Goal: Task Accomplishment & Management: Use online tool/utility

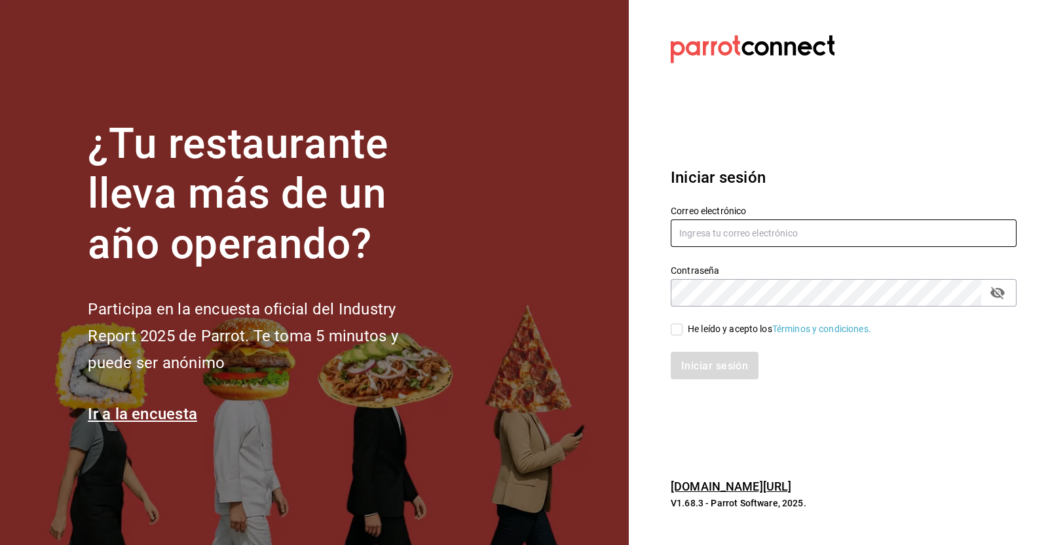
click at [746, 227] on input "text" at bounding box center [844, 233] width 346 height 28
type input "v"
type input "victoria.perez@grupocosteno.com"
click at [674, 323] on input "He leído y acepto los Términos y condiciones." at bounding box center [677, 329] width 12 height 12
checkbox input "true"
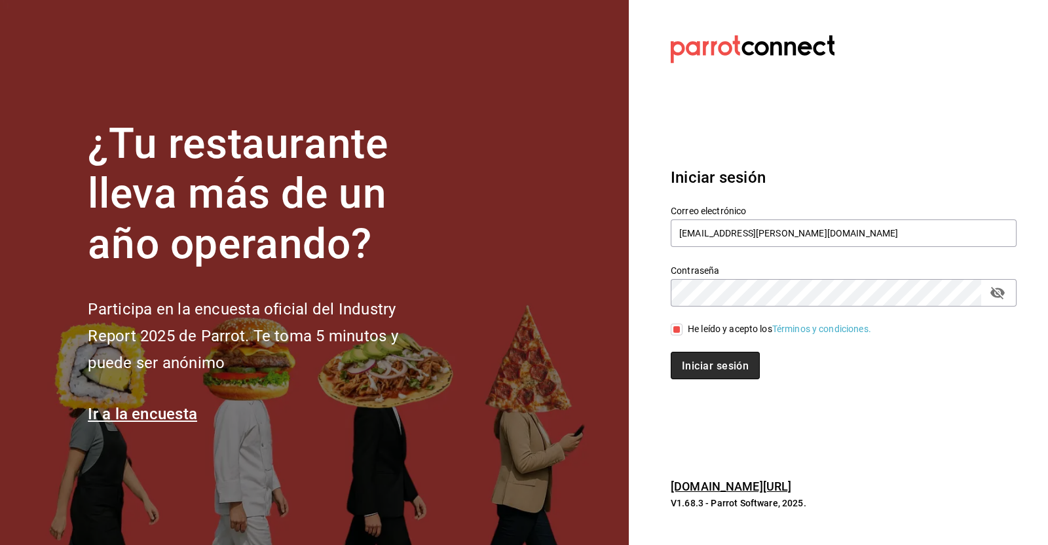
click at [700, 358] on button "Iniciar sesión" at bounding box center [715, 366] width 89 height 28
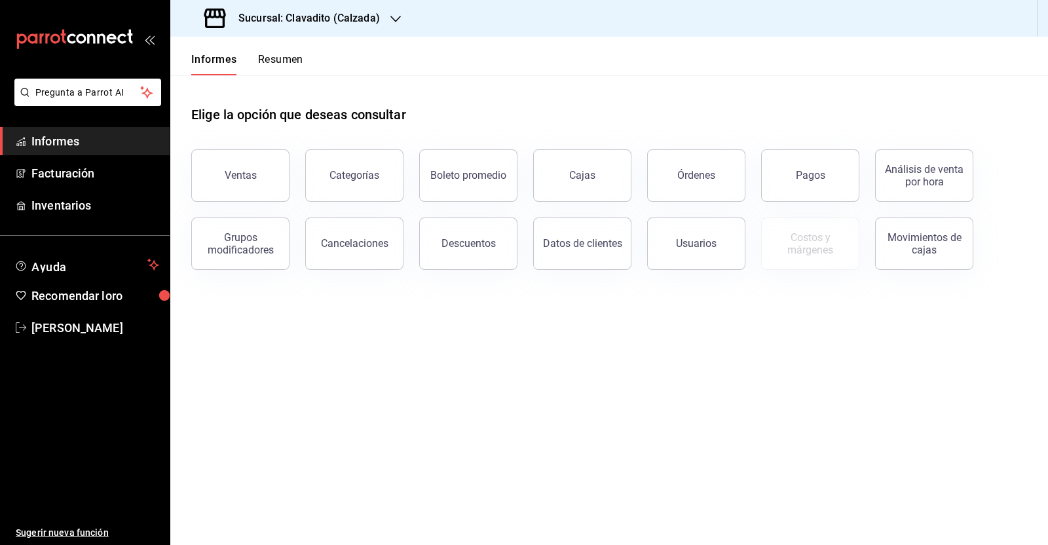
click at [273, 183] on button "Ventas" at bounding box center [240, 175] width 98 height 52
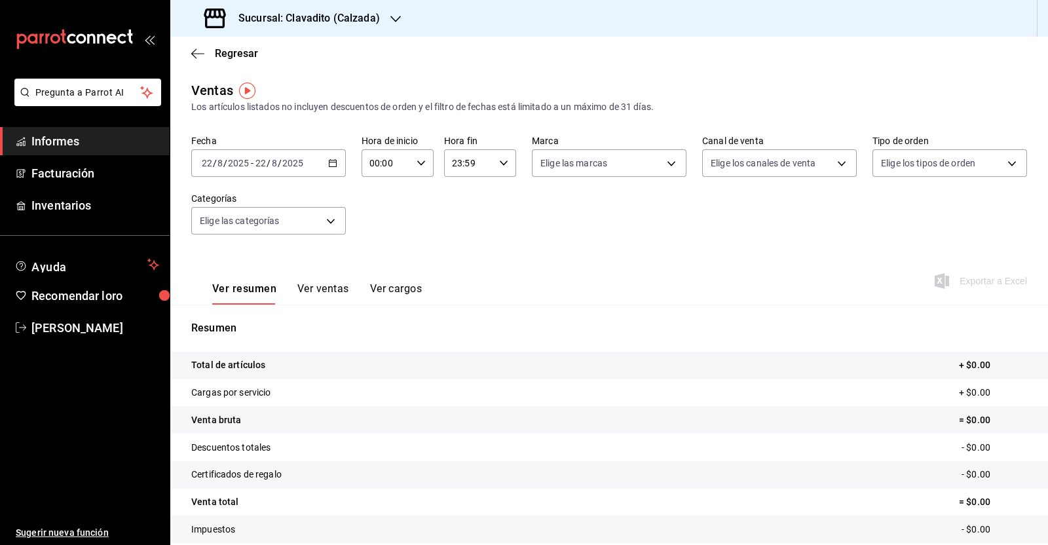
click at [328, 162] on icon "button" at bounding box center [332, 162] width 9 height 9
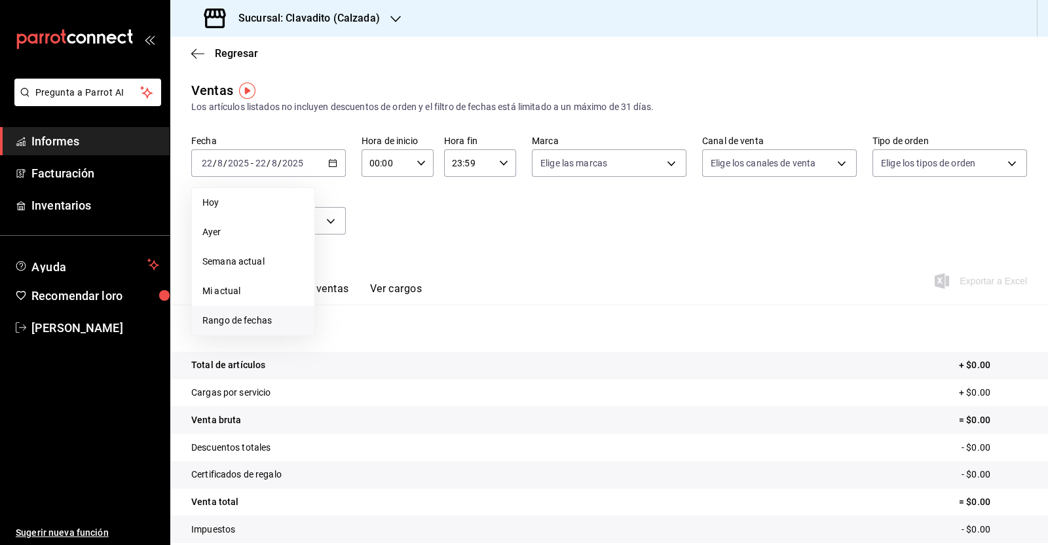
click at [267, 323] on font "Rango de fechas" at bounding box center [236, 320] width 69 height 10
click at [444, 246] on button "1" at bounding box center [435, 250] width 23 height 24
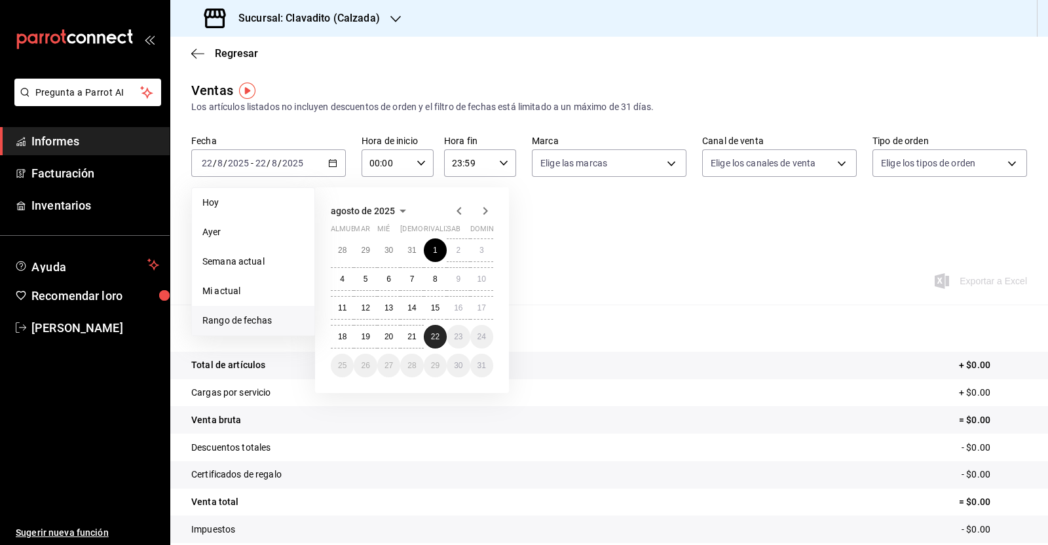
click at [436, 337] on font "22" at bounding box center [435, 336] width 9 height 9
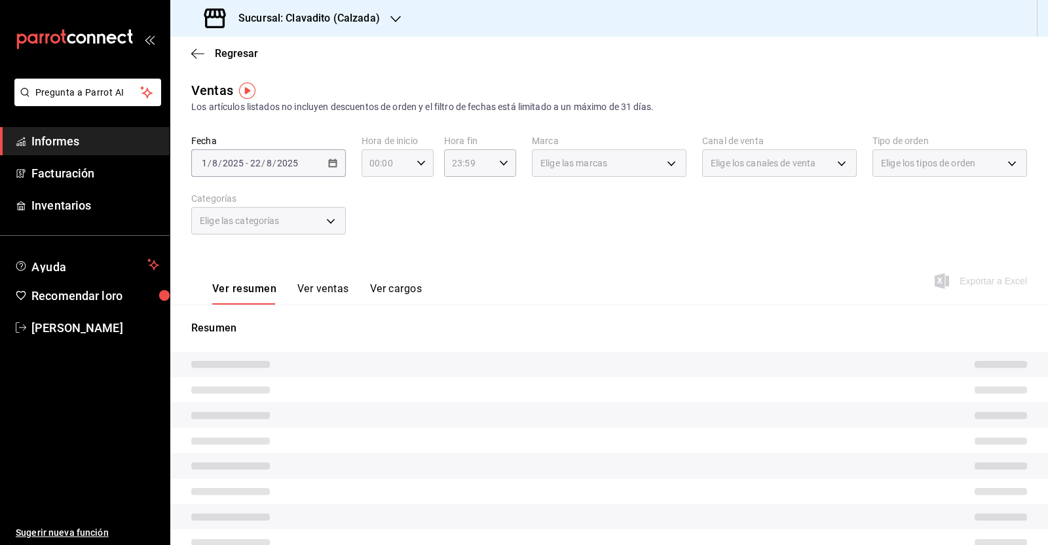
click at [419, 158] on icon "button" at bounding box center [420, 162] width 9 height 9
click at [373, 272] on font "05" at bounding box center [376, 272] width 10 height 10
type input "05:00"
click at [490, 165] on div at bounding box center [524, 272] width 1048 height 545
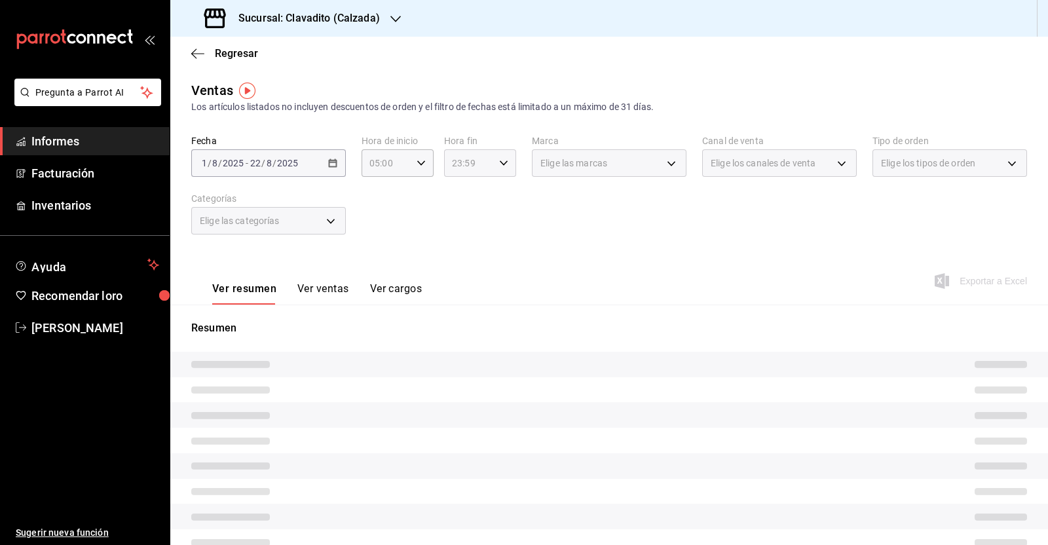
click at [499, 165] on icon "button" at bounding box center [503, 162] width 9 height 9
click at [454, 266] on font "05" at bounding box center [457, 267] width 10 height 10
click at [493, 198] on font "00" at bounding box center [493, 196] width 10 height 10
type input "05:00"
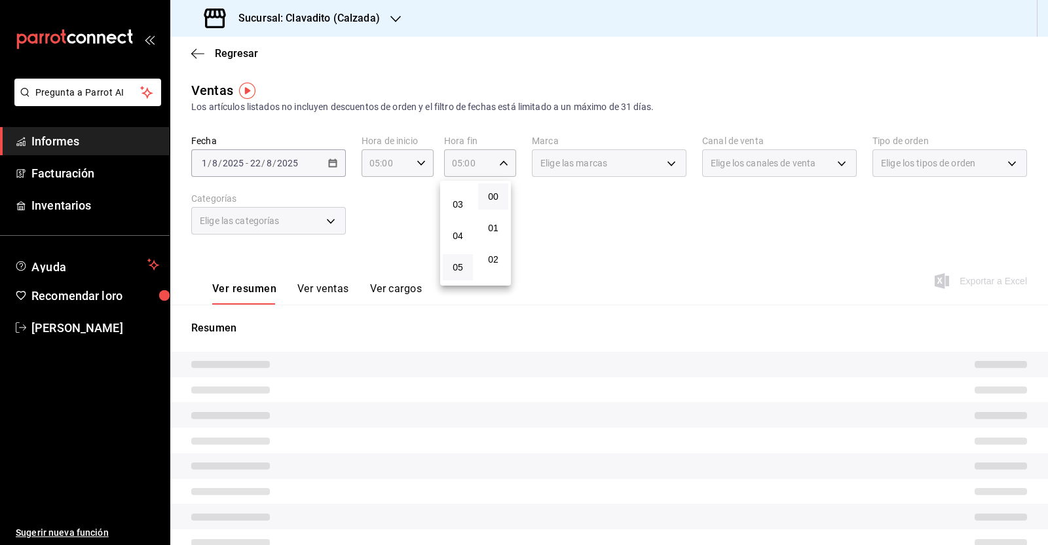
click at [611, 230] on div at bounding box center [524, 272] width 1048 height 545
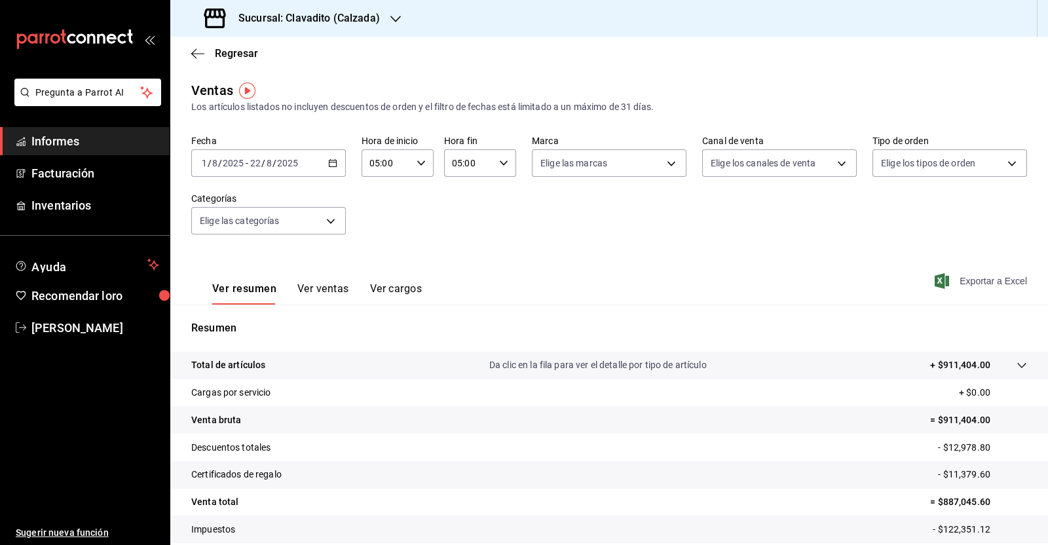
click at [983, 282] on font "Exportar a Excel" at bounding box center [992, 281] width 67 height 10
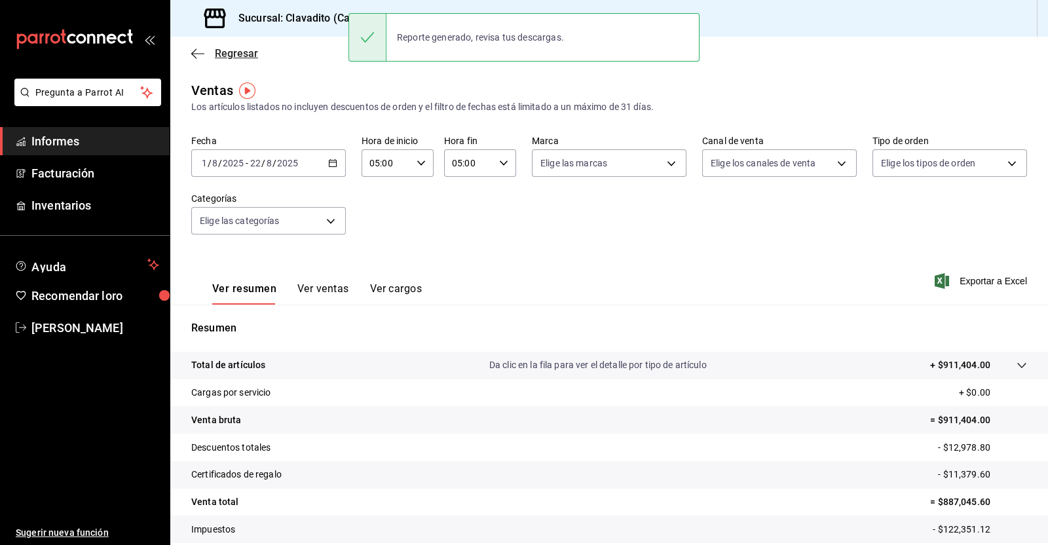
click at [200, 51] on icon "button" at bounding box center [197, 54] width 13 height 12
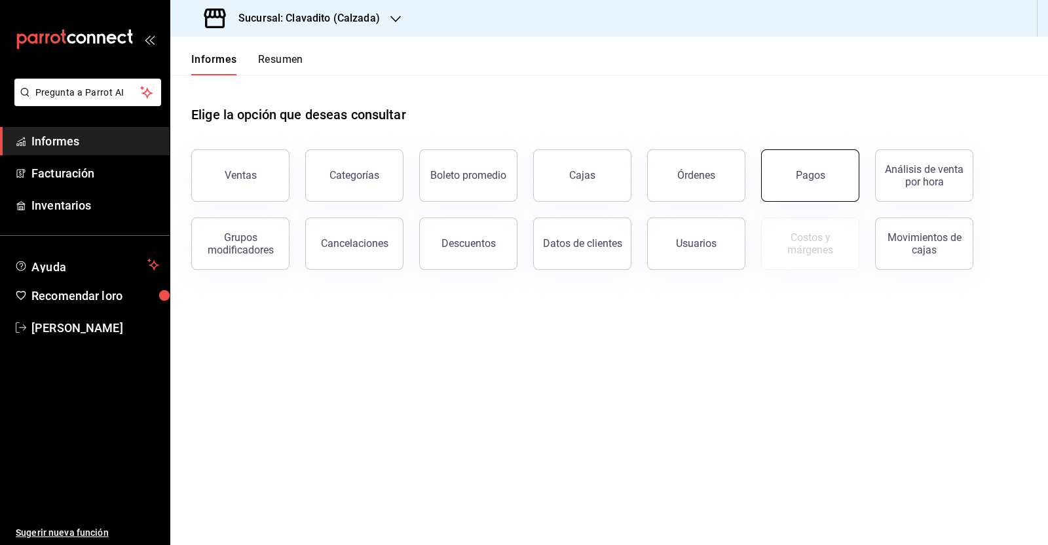
click at [799, 187] on button "Pagos" at bounding box center [810, 175] width 98 height 52
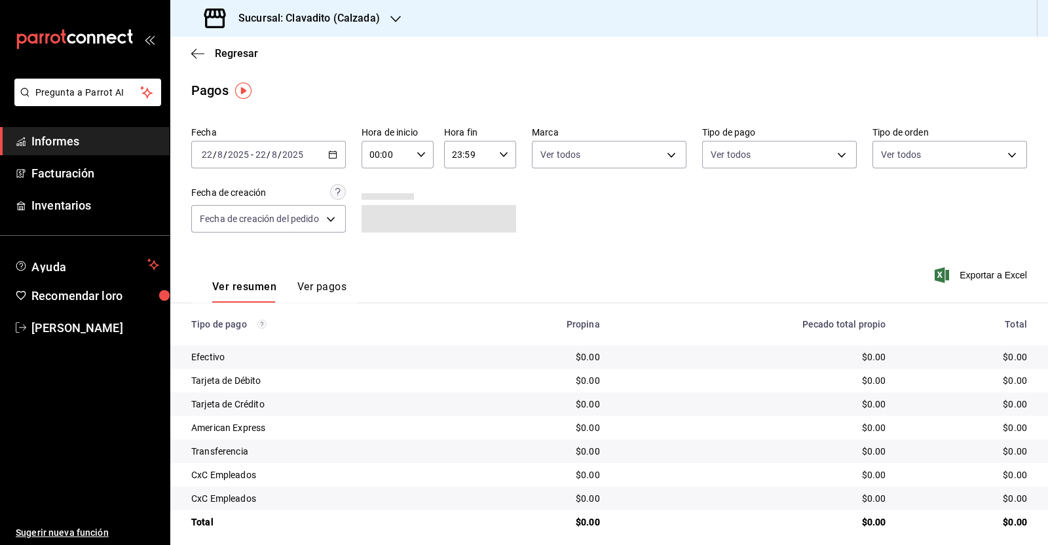
click at [334, 155] on icon "button" at bounding box center [332, 154] width 9 height 9
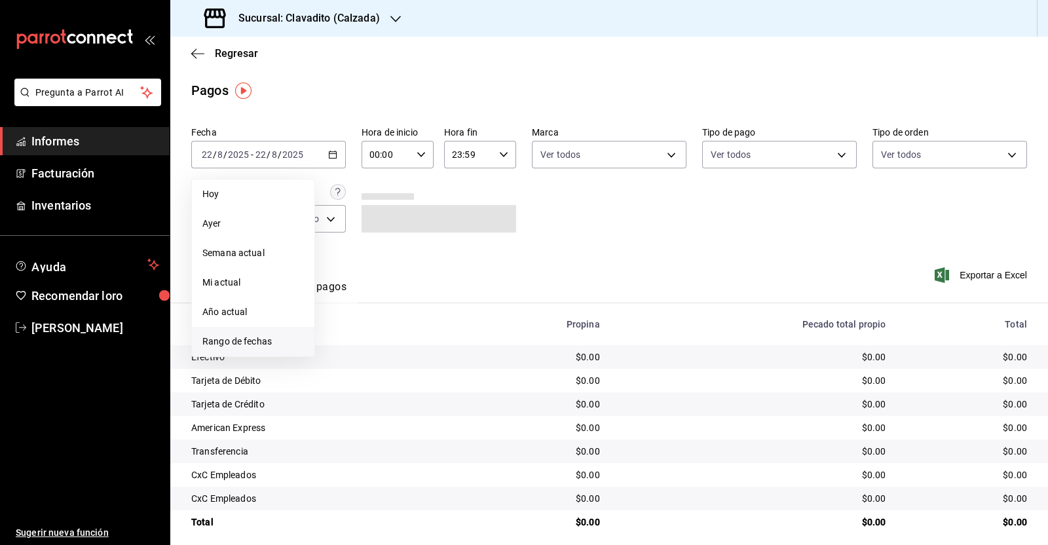
click at [261, 344] on font "Rango de fechas" at bounding box center [236, 341] width 69 height 10
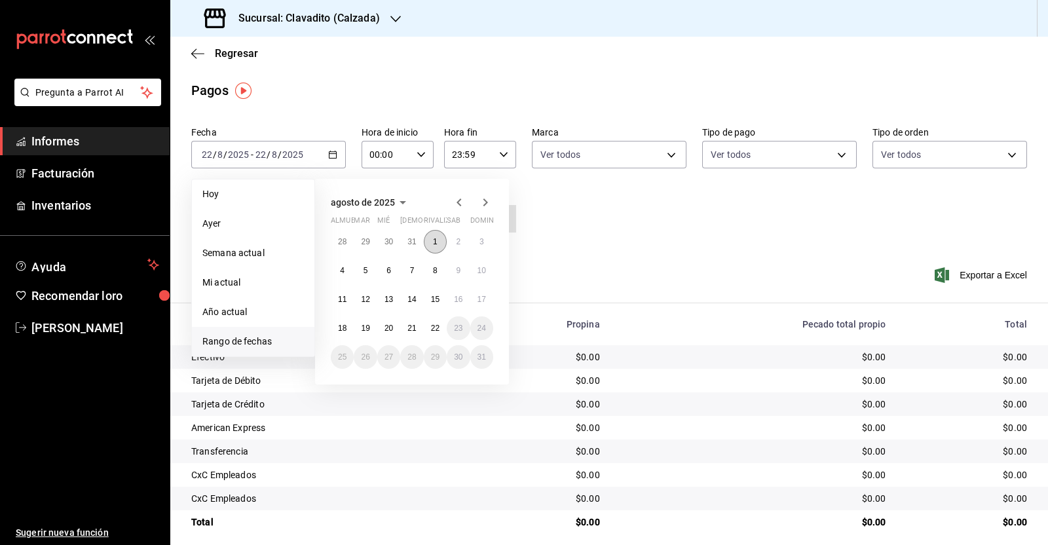
click at [433, 236] on button "1" at bounding box center [435, 242] width 23 height 24
click at [429, 324] on button "22" at bounding box center [435, 328] width 23 height 24
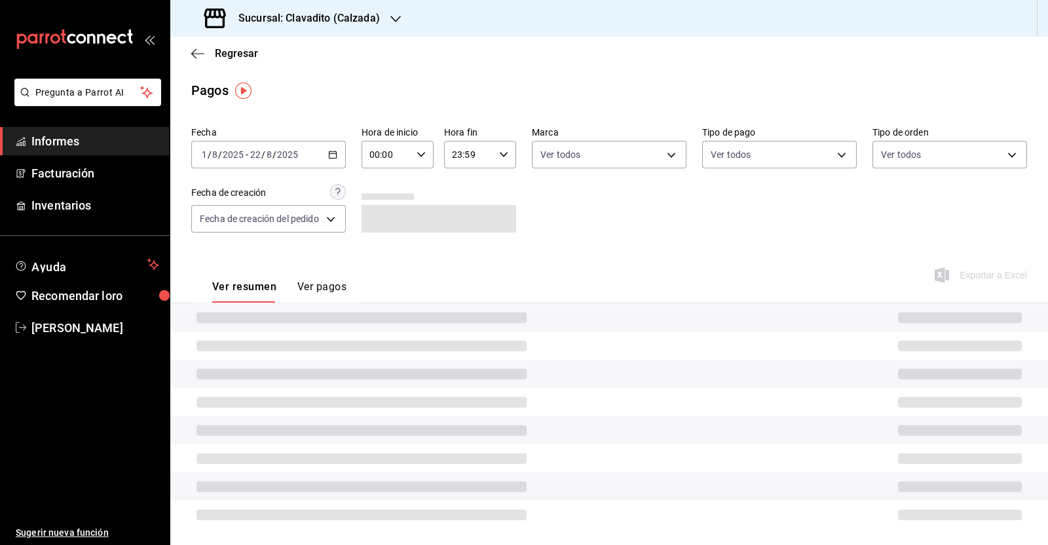
click at [419, 153] on icon "button" at bounding box center [420, 154] width 9 height 9
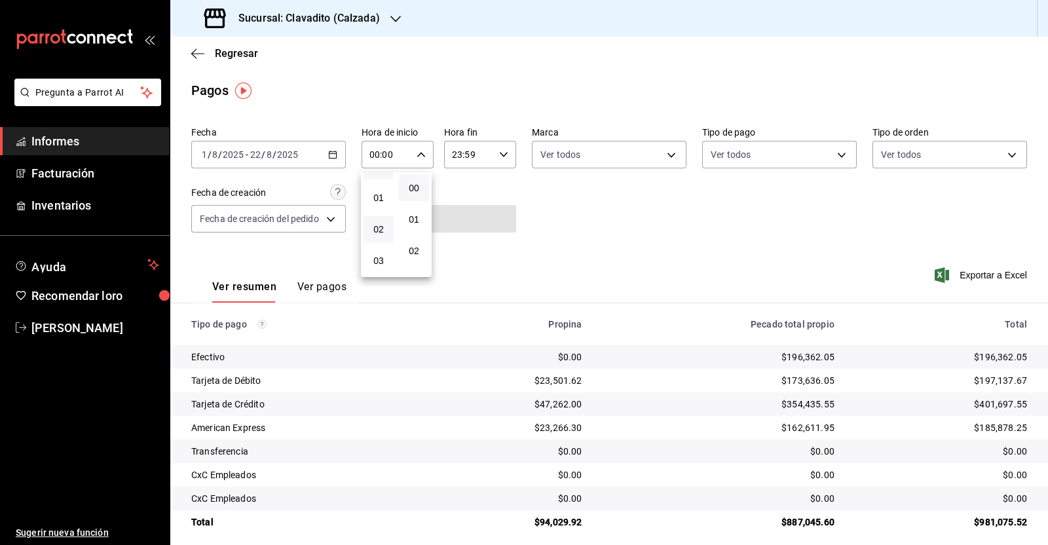
scroll to position [81, 0]
click at [380, 257] on button "05" at bounding box center [378, 264] width 30 height 26
type input "05:00"
click at [504, 153] on div at bounding box center [524, 272] width 1048 height 545
click at [500, 156] on icon "button" at bounding box center [503, 154] width 9 height 9
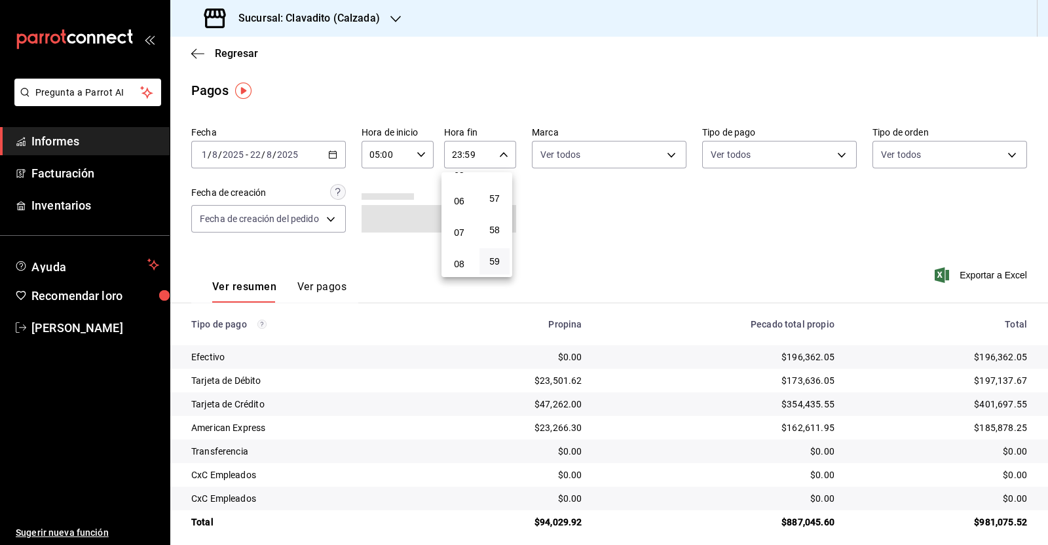
scroll to position [168, 0]
click at [466, 185] on button "05" at bounding box center [459, 177] width 30 height 26
click at [505, 192] on button "00" at bounding box center [494, 188] width 30 height 26
type input "05:00"
click at [593, 204] on div at bounding box center [524, 272] width 1048 height 545
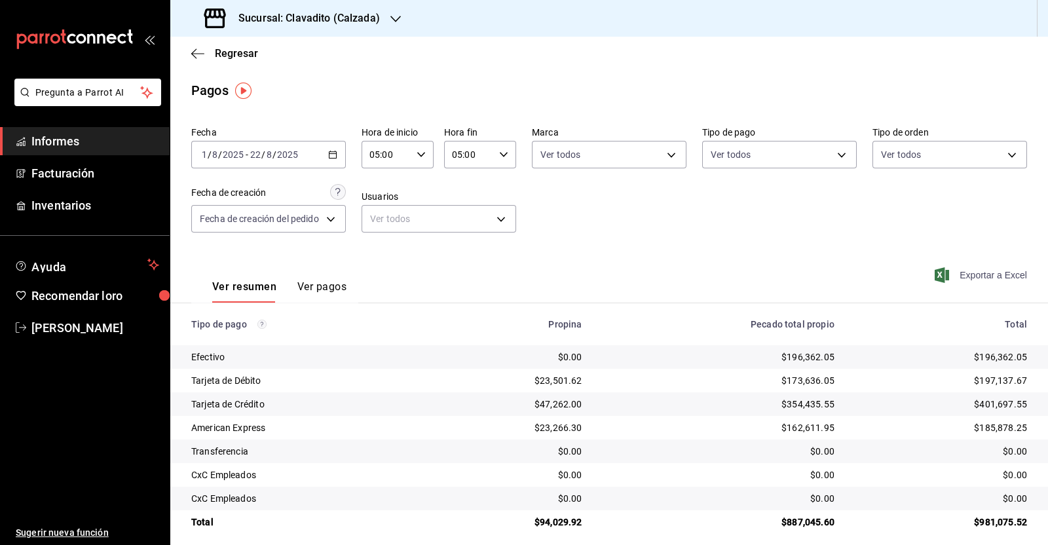
click at [978, 276] on font "Exportar a Excel" at bounding box center [992, 275] width 67 height 10
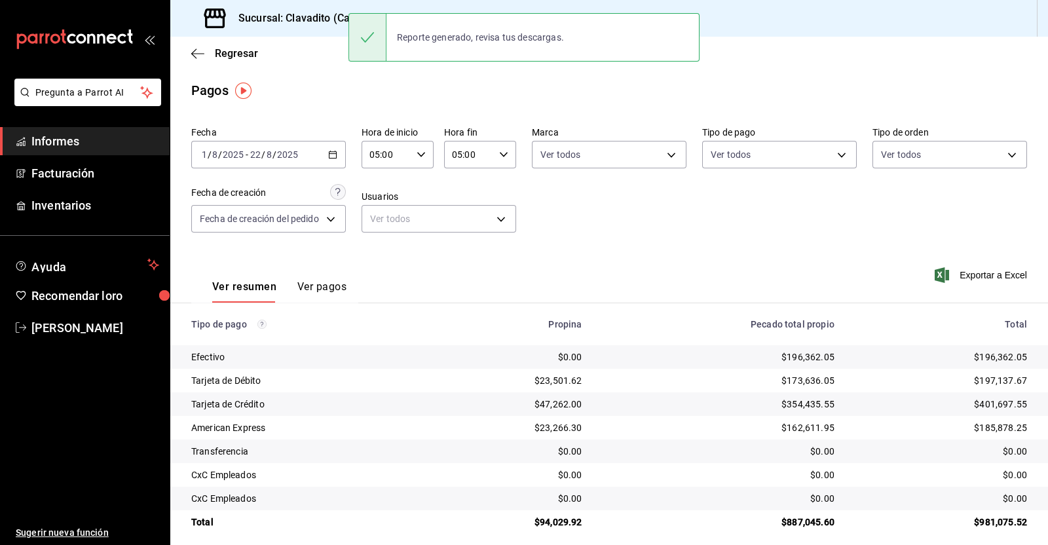
click at [318, 16] on font "Sucursal: Clavadito (Calzada)" at bounding box center [308, 18] width 141 height 12
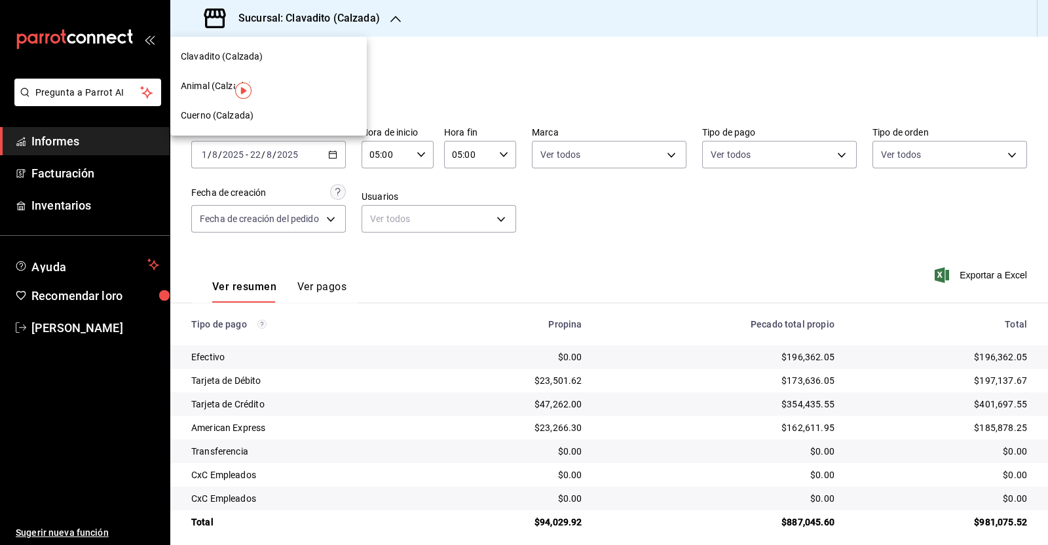
click at [291, 89] on div "Animal (Calzada)" at bounding box center [268, 86] width 175 height 14
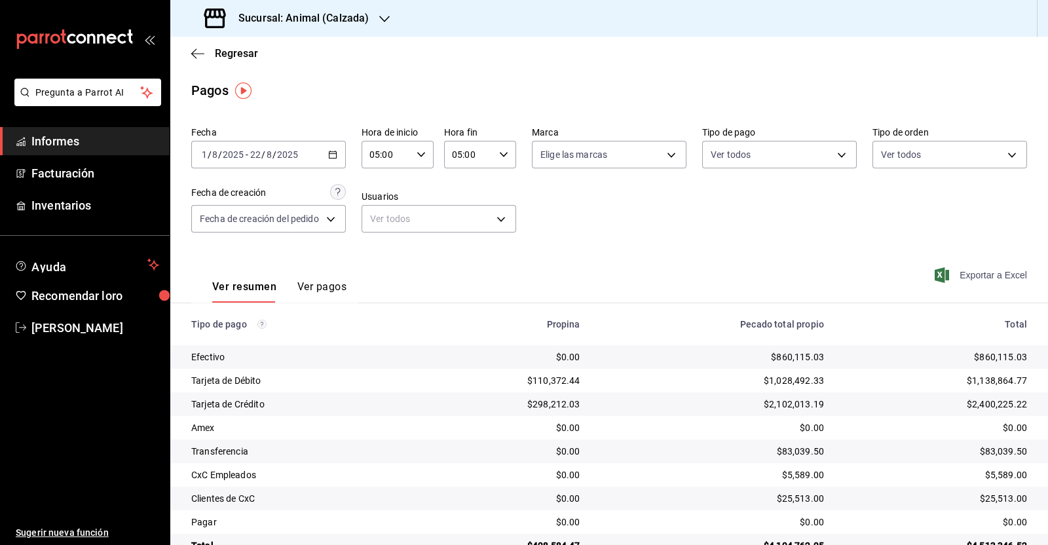
click at [969, 274] on font "Exportar a Excel" at bounding box center [992, 275] width 67 height 10
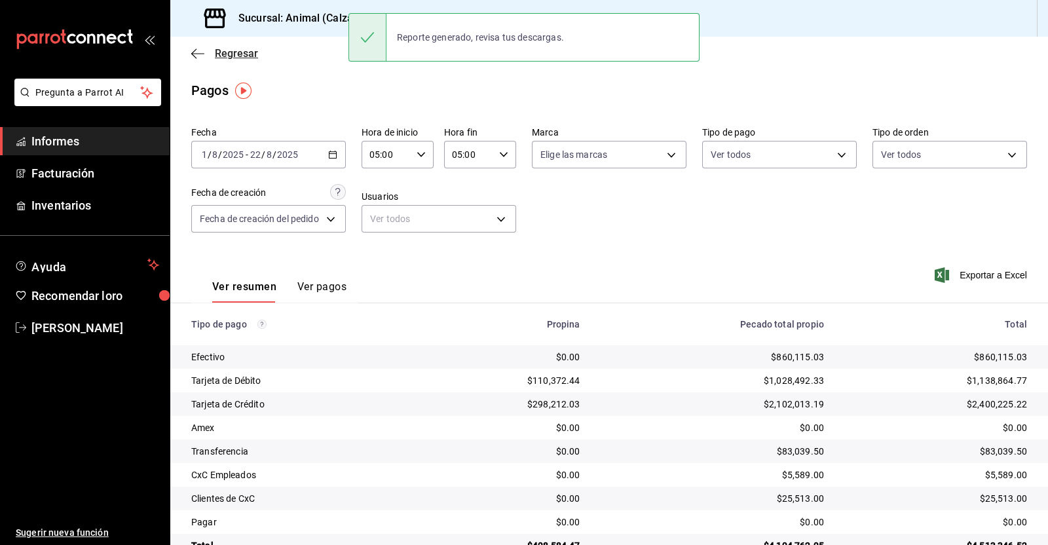
click at [191, 53] on icon "button" at bounding box center [197, 54] width 13 height 12
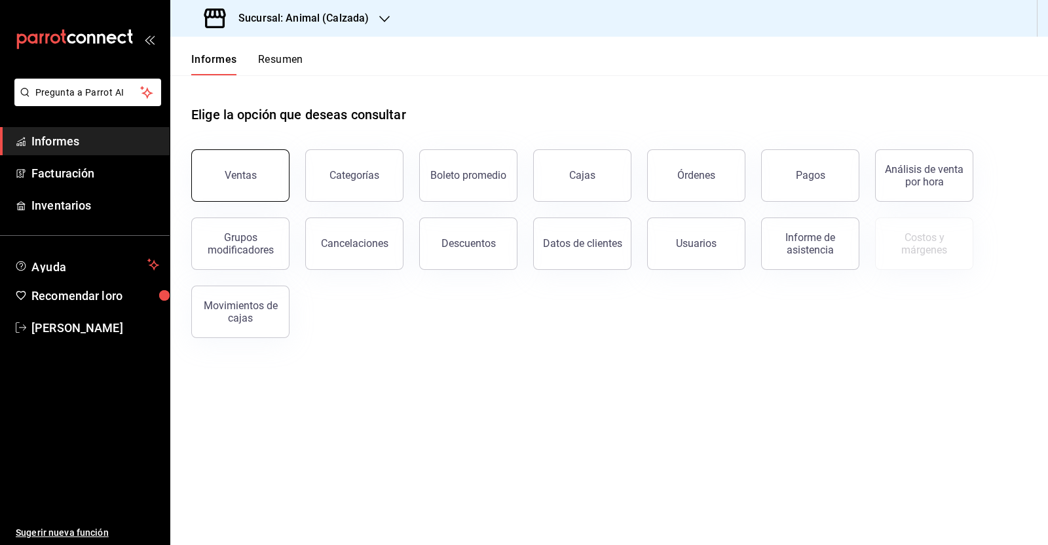
click at [242, 172] on font "Ventas" at bounding box center [241, 175] width 32 height 12
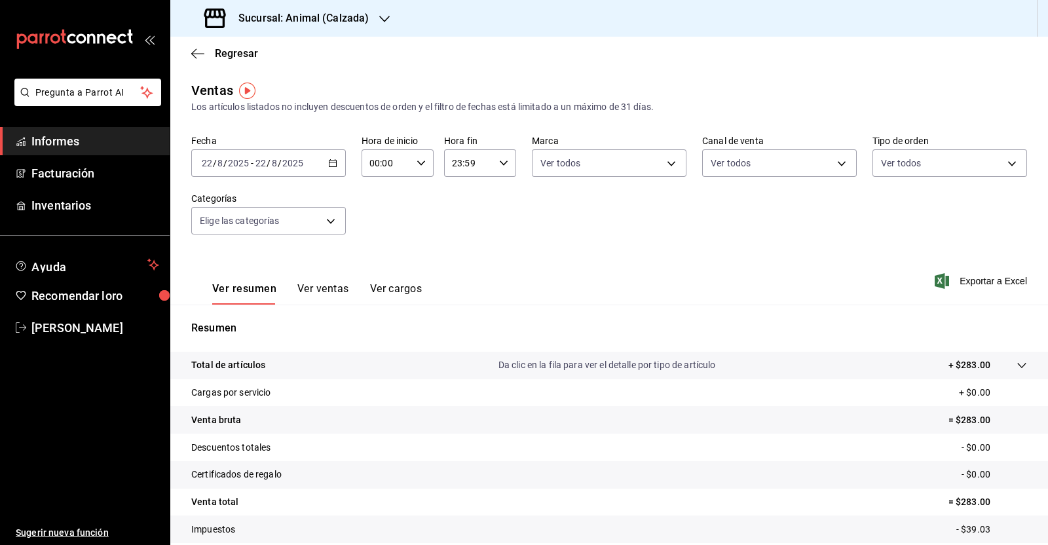
click at [335, 166] on div "[DATE] [DATE] - [DATE] [DATE]" at bounding box center [268, 163] width 155 height 28
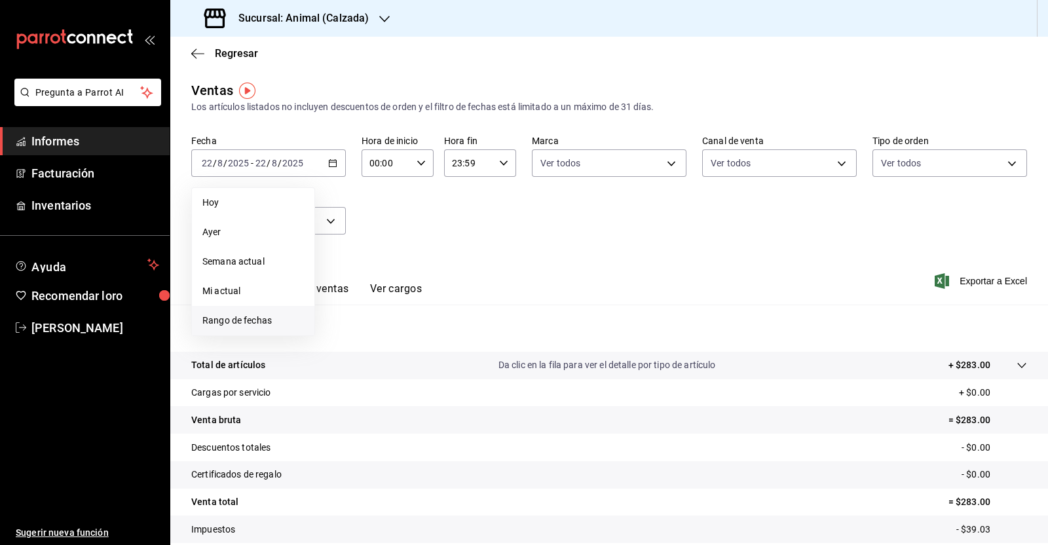
click at [274, 318] on span "Rango de fechas" at bounding box center [252, 321] width 101 height 14
click at [433, 246] on font "1" at bounding box center [435, 250] width 5 height 9
click at [432, 336] on font "22" at bounding box center [435, 336] width 9 height 9
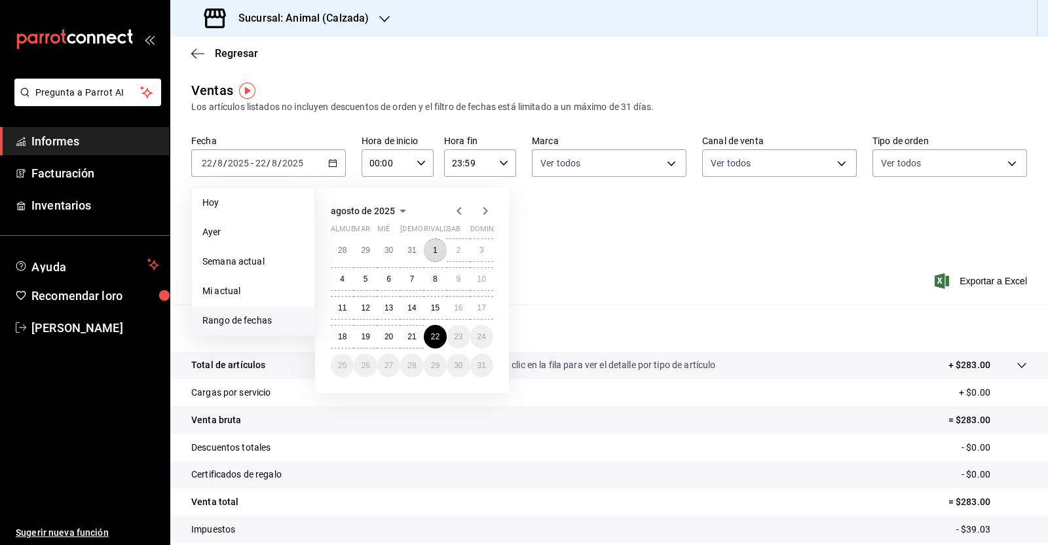
click at [431, 250] on button "1" at bounding box center [435, 250] width 23 height 24
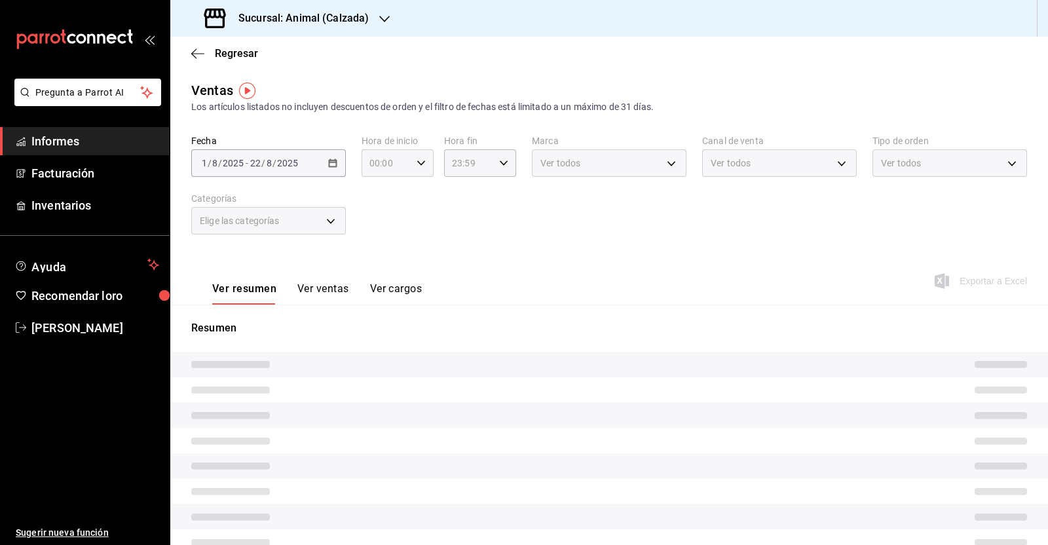
click at [425, 166] on div "00:00 Hora de inicio" at bounding box center [397, 163] width 72 height 28
drag, startPoint x: 373, startPoint y: 267, endPoint x: 396, endPoint y: 244, distance: 32.4
click at [373, 268] on font "05" at bounding box center [376, 272] width 10 height 10
type input "05:00"
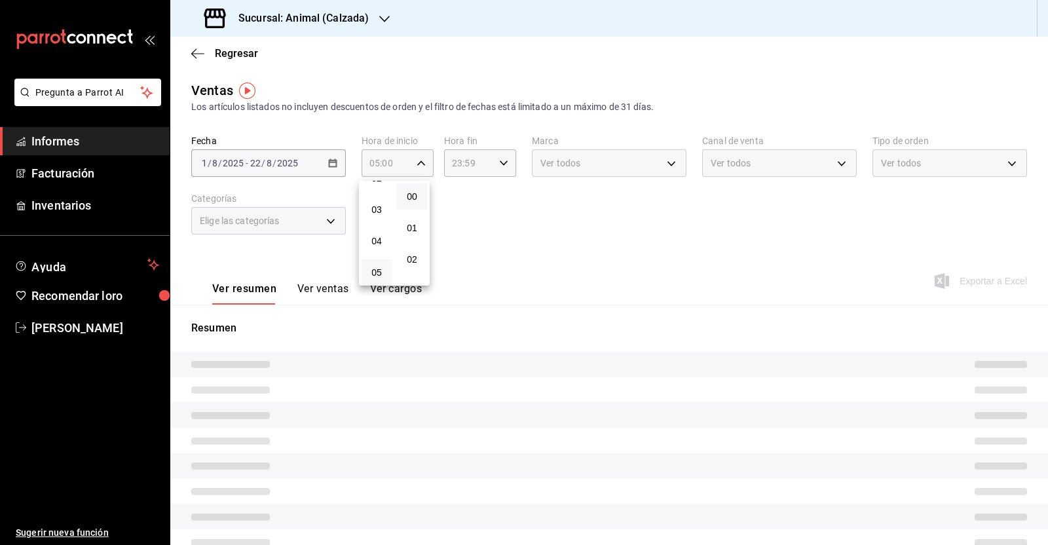
click at [498, 162] on div at bounding box center [524, 272] width 1048 height 545
click at [498, 168] on div "23:59 Hora fin" at bounding box center [480, 163] width 72 height 28
click at [459, 194] on button "05" at bounding box center [458, 185] width 30 height 26
click at [490, 190] on button "00" at bounding box center [493, 196] width 30 height 26
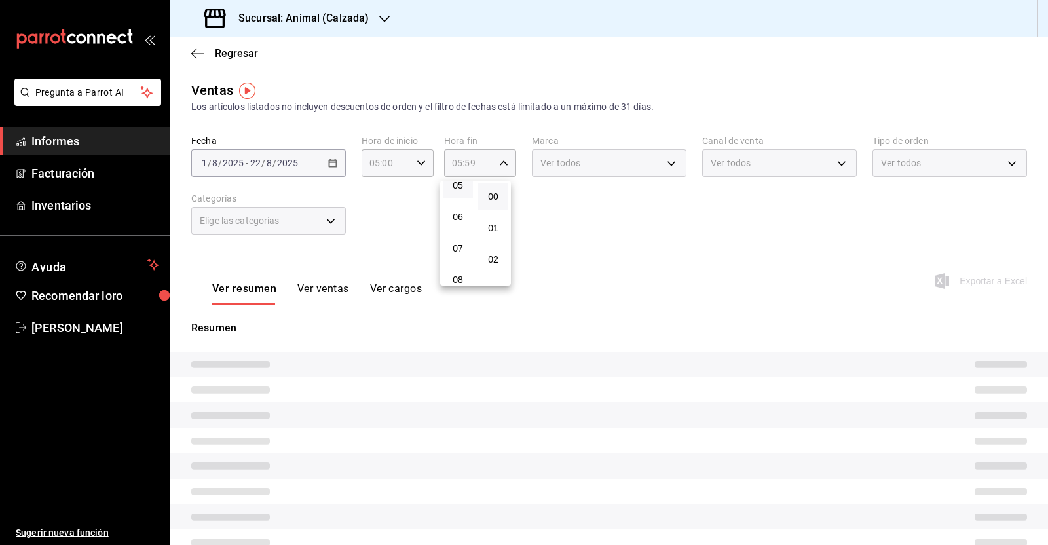
type input "05:00"
click at [576, 210] on div at bounding box center [524, 272] width 1048 height 545
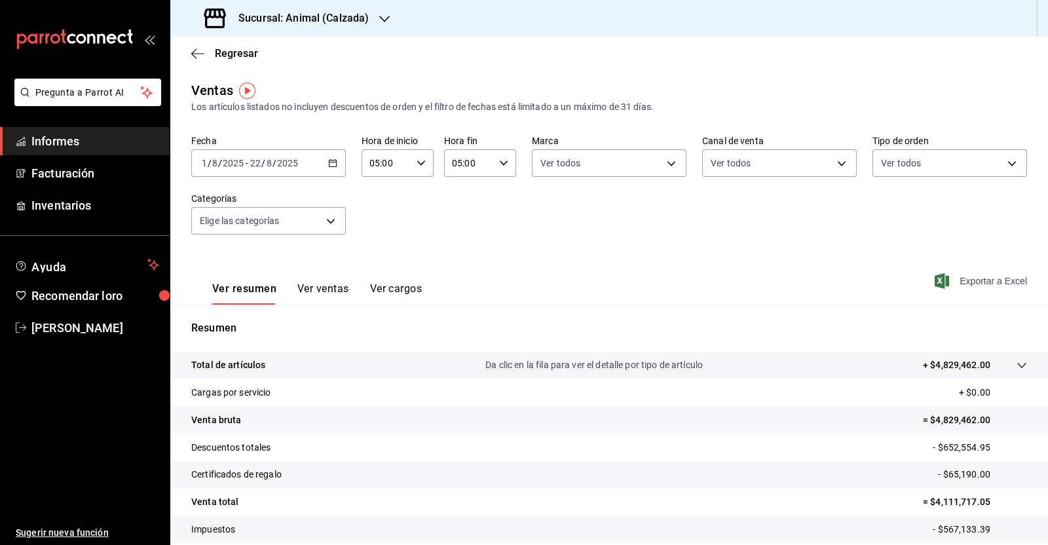
click at [968, 285] on font "Exportar a Excel" at bounding box center [992, 281] width 67 height 10
click at [380, 14] on icon "button" at bounding box center [384, 19] width 10 height 10
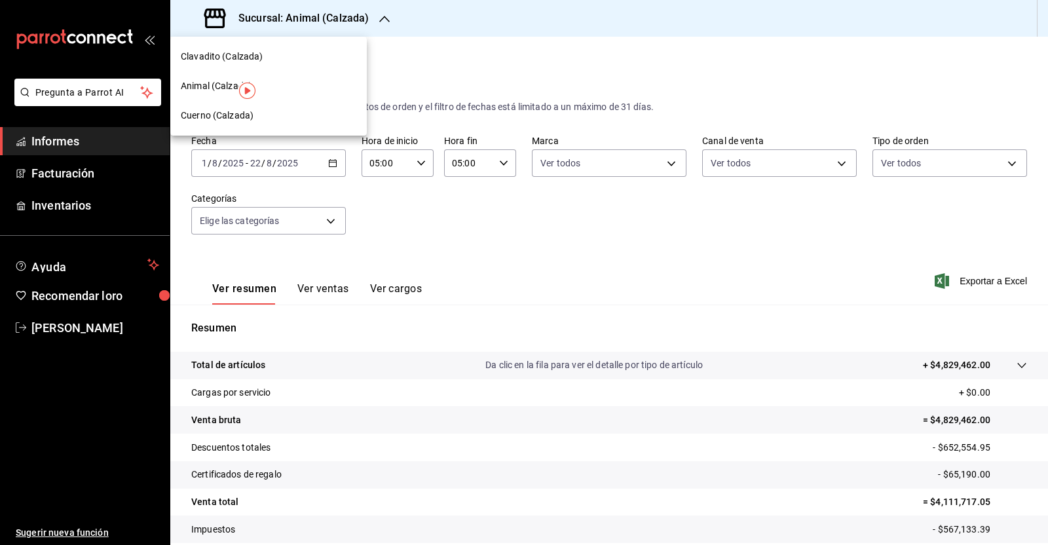
click at [242, 113] on font "Cuerno (Calzada)" at bounding box center [217, 115] width 73 height 10
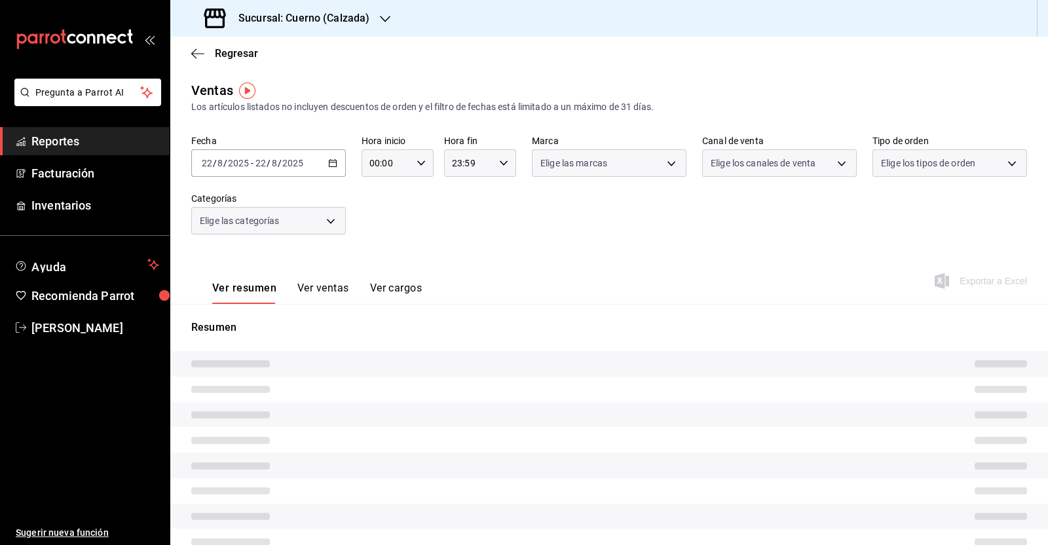
type input "05:00"
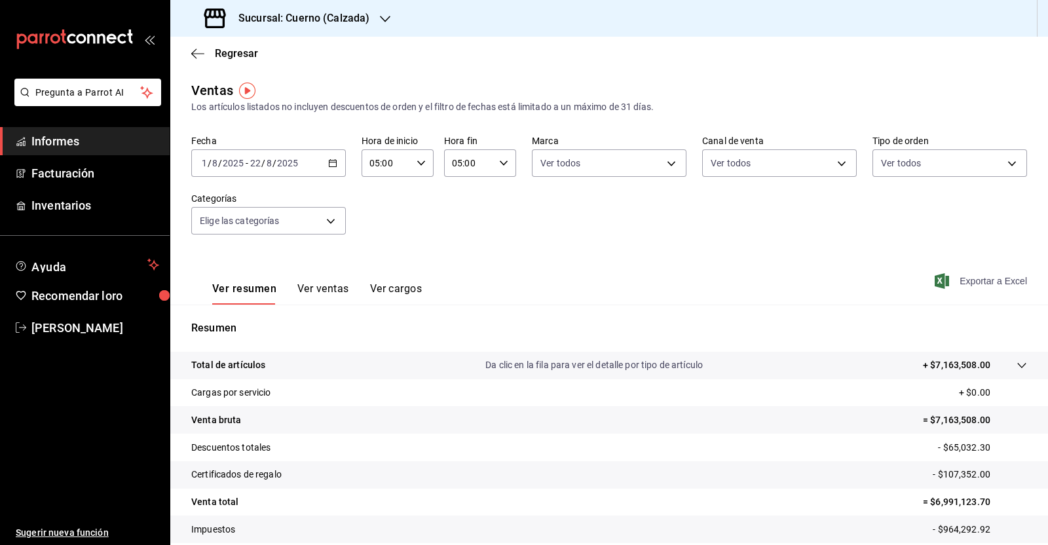
click at [966, 276] on font "Exportar a Excel" at bounding box center [992, 281] width 67 height 10
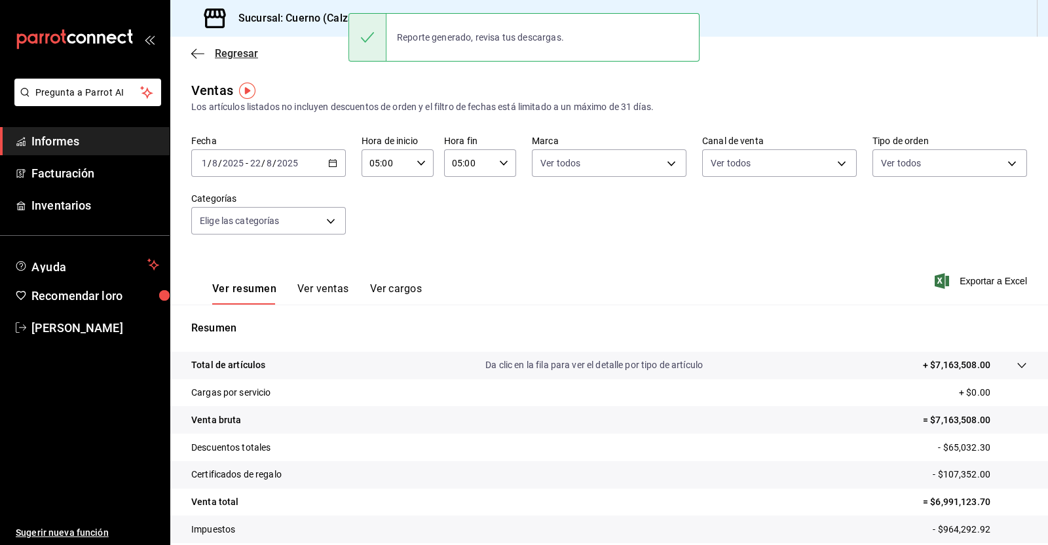
click at [194, 56] on icon "button" at bounding box center [193, 53] width 5 height 10
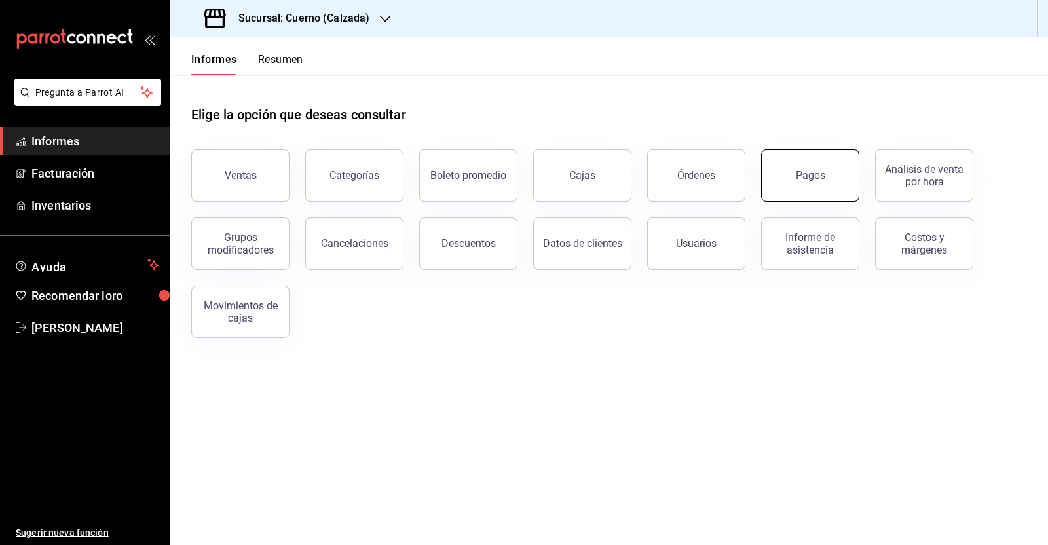
click at [834, 189] on button "Pagos" at bounding box center [810, 175] width 98 height 52
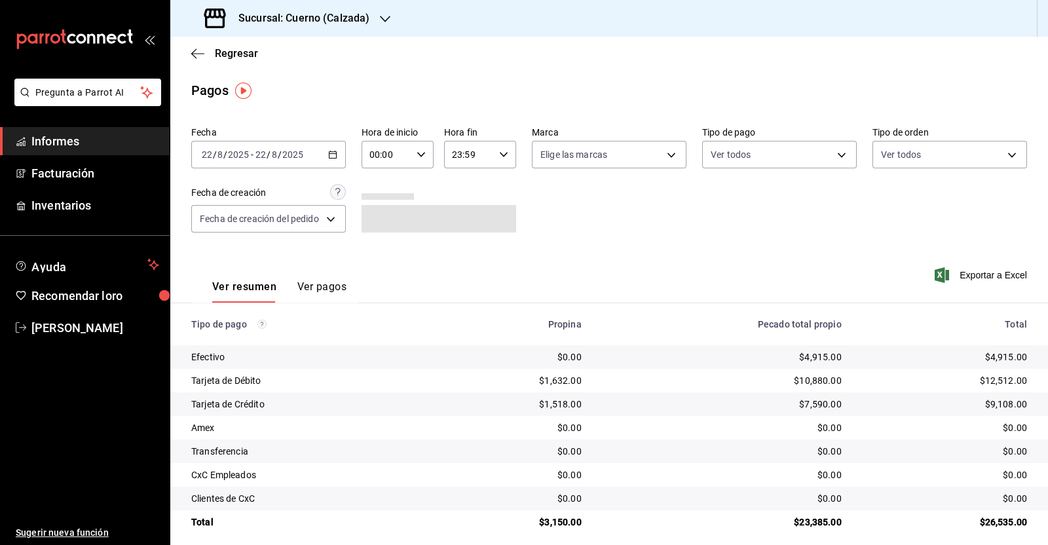
click at [334, 155] on icon "button" at bounding box center [332, 154] width 9 height 9
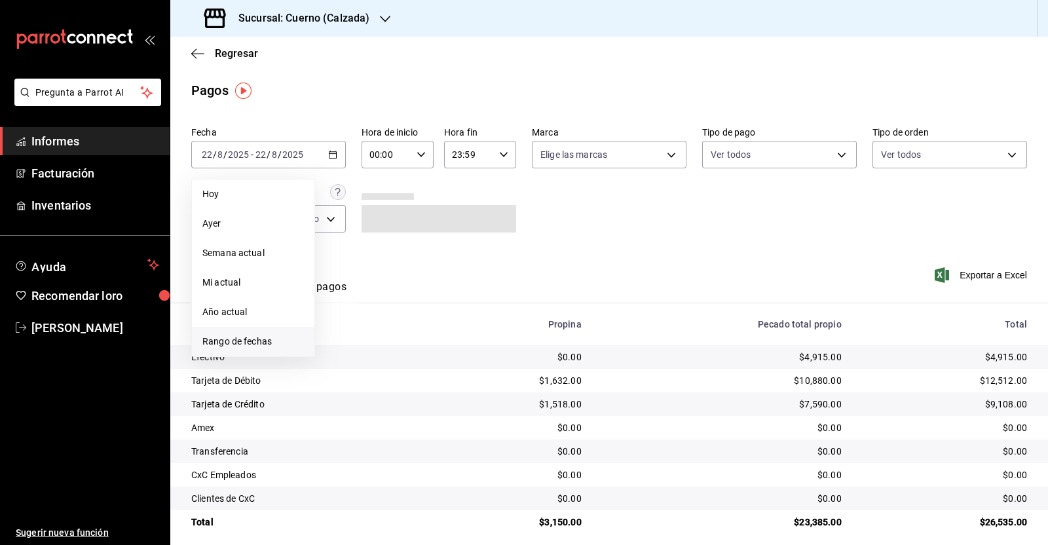
click at [274, 335] on span "Rango de fechas" at bounding box center [252, 342] width 101 height 14
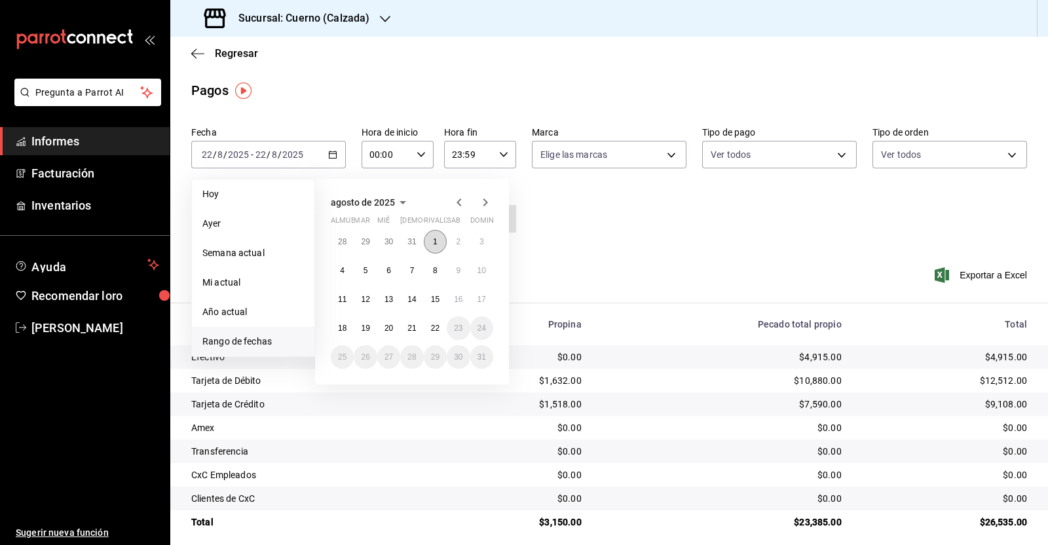
click at [433, 243] on font "1" at bounding box center [435, 241] width 5 height 9
click at [426, 325] on button "22" at bounding box center [435, 328] width 23 height 24
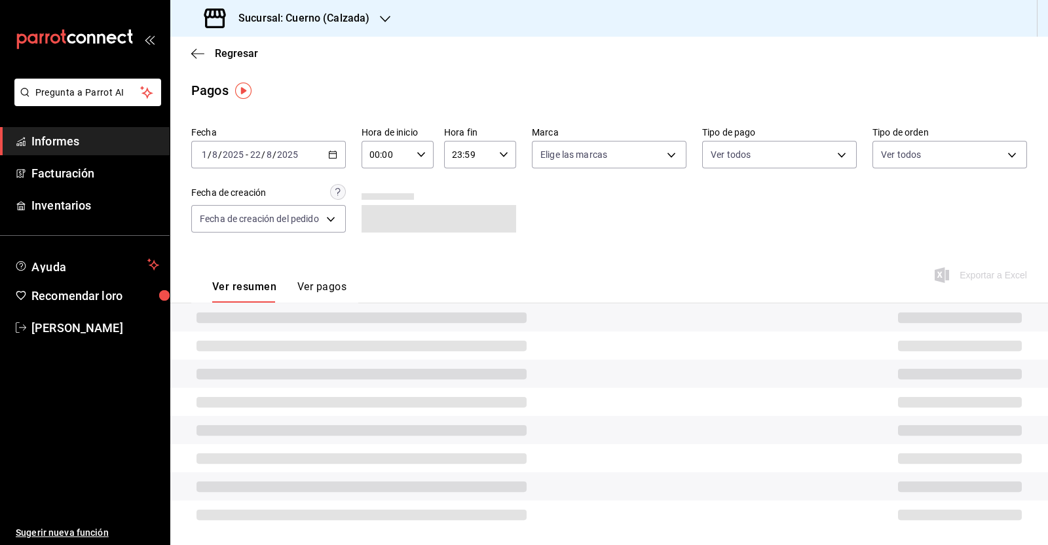
click at [417, 153] on \(Stroke\) "button" at bounding box center [421, 154] width 8 height 5
click at [376, 223] on font "01" at bounding box center [378, 219] width 10 height 10
type input "01:00"
click at [501, 158] on div at bounding box center [524, 272] width 1048 height 545
click at [500, 153] on icon "button" at bounding box center [503, 154] width 9 height 9
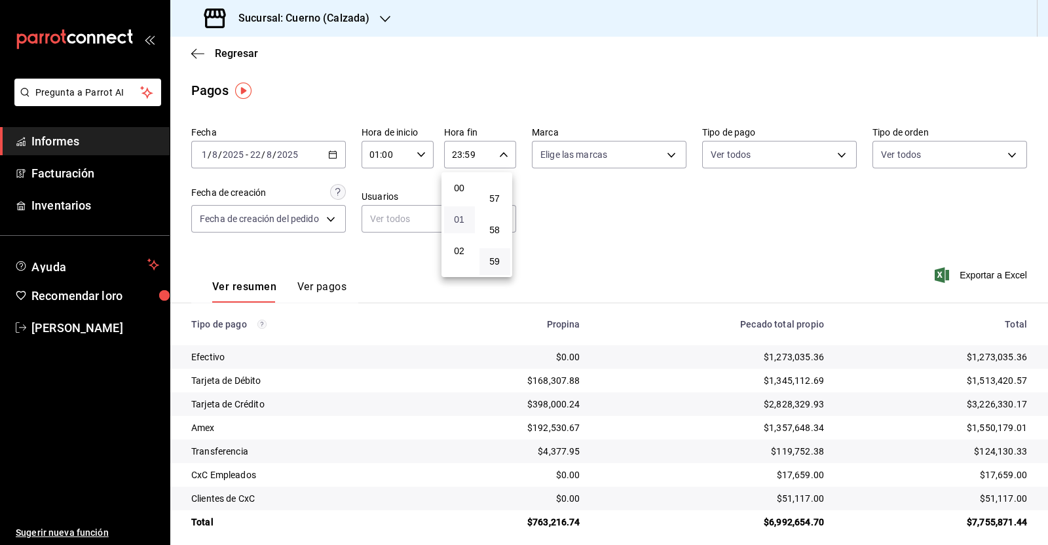
click at [460, 221] on font "01" at bounding box center [459, 219] width 10 height 10
click at [498, 185] on font "00" at bounding box center [494, 188] width 10 height 10
type input "01:00"
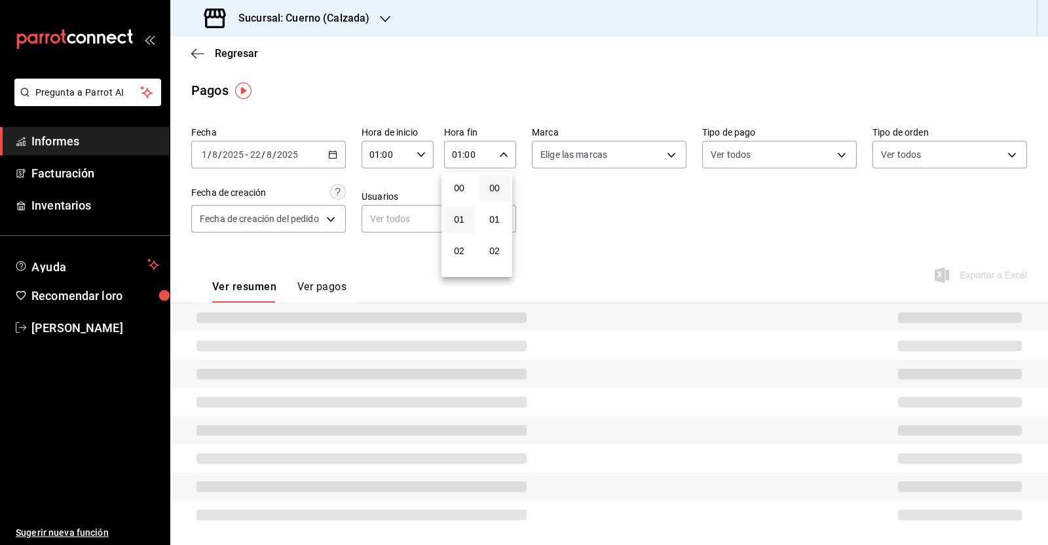
click at [585, 207] on div at bounding box center [524, 272] width 1048 height 545
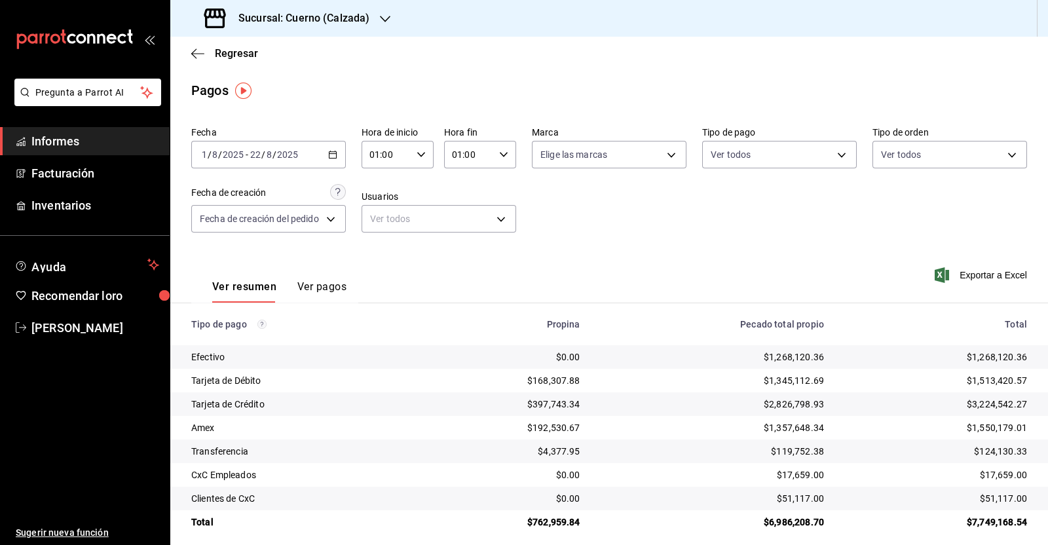
click at [422, 162] on div "01:00 Hora de inicio" at bounding box center [397, 155] width 72 height 28
click at [377, 236] on font "05" at bounding box center [378, 232] width 10 height 10
type input "05:00"
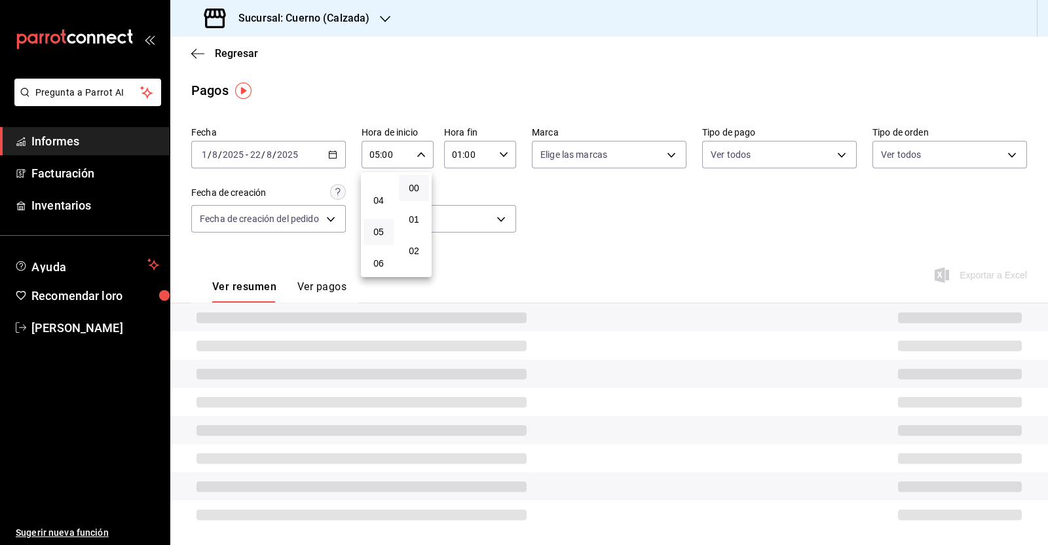
click at [501, 155] on div at bounding box center [524, 272] width 1048 height 545
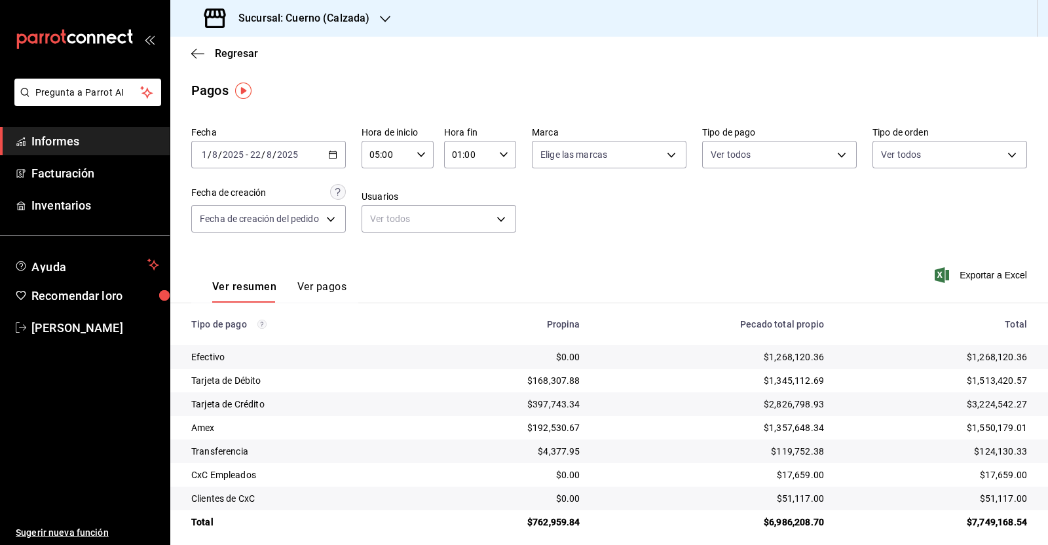
click at [500, 162] on div "01:00 Hora fin" at bounding box center [480, 155] width 72 height 28
click at [462, 262] on font "05" at bounding box center [459, 264] width 10 height 10
type input "05:00"
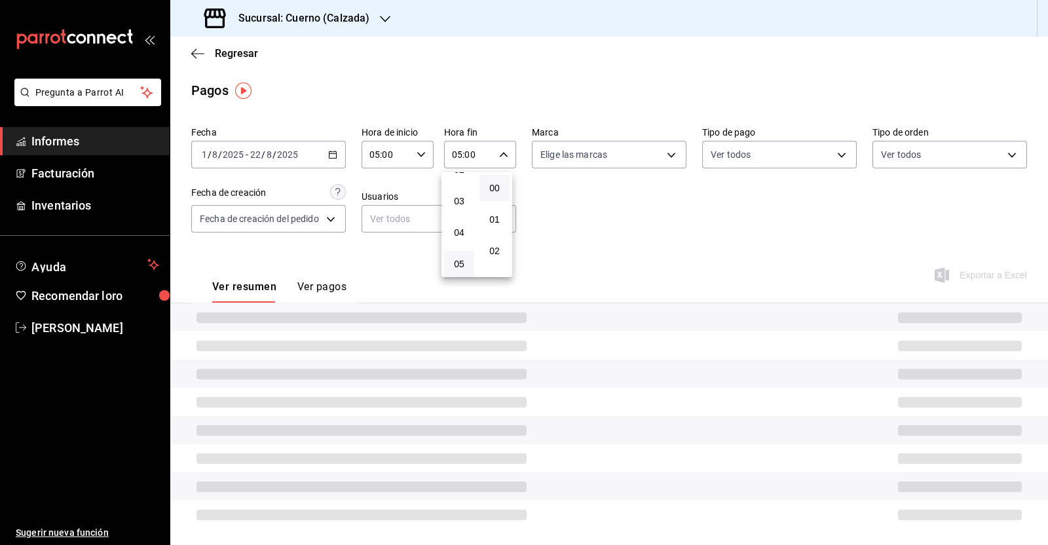
click at [710, 259] on div at bounding box center [524, 272] width 1048 height 545
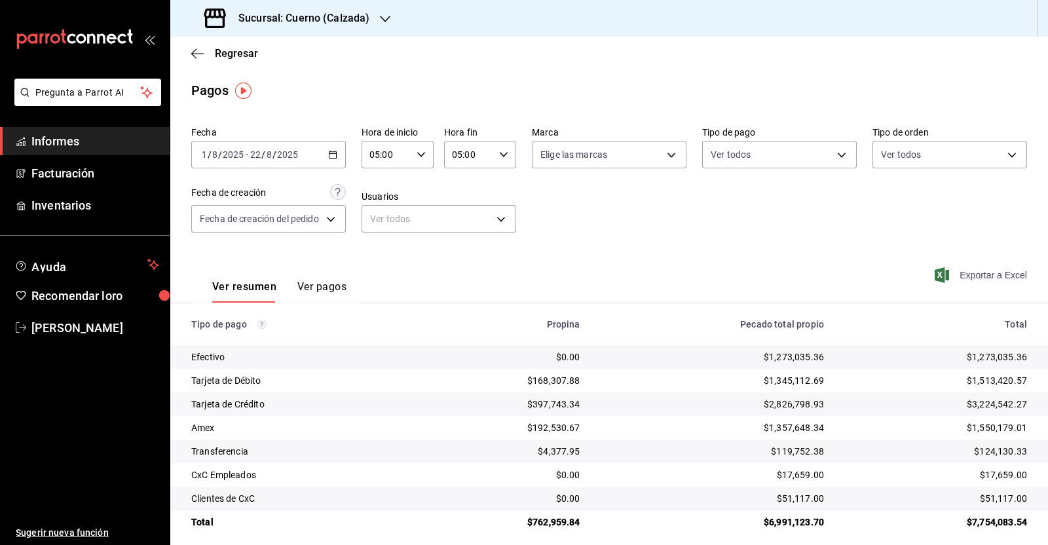
click at [988, 275] on font "Exportar a Excel" at bounding box center [992, 275] width 67 height 10
click at [199, 57] on icon "button" at bounding box center [197, 54] width 13 height 12
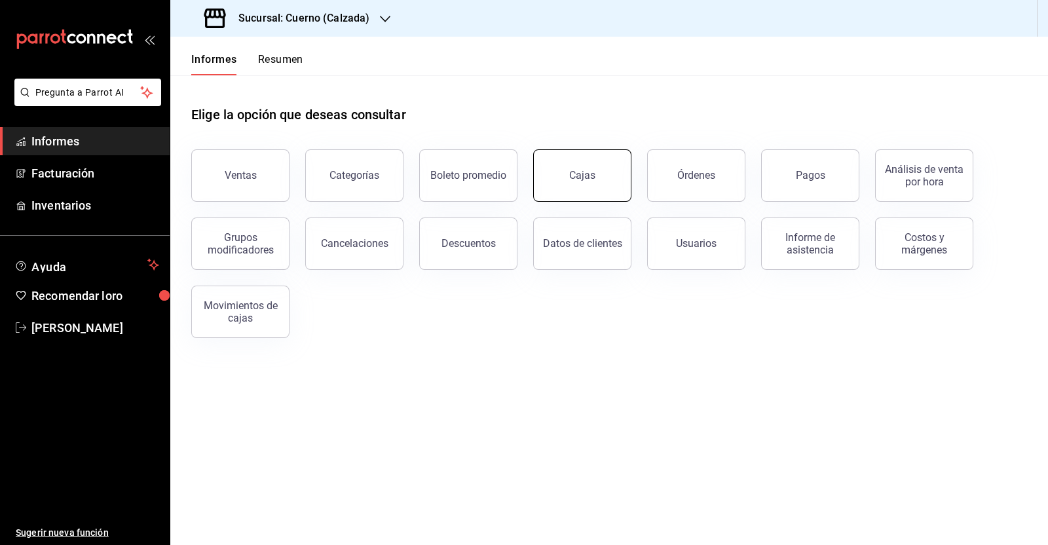
click at [595, 181] on button "Cajas" at bounding box center [582, 175] width 98 height 52
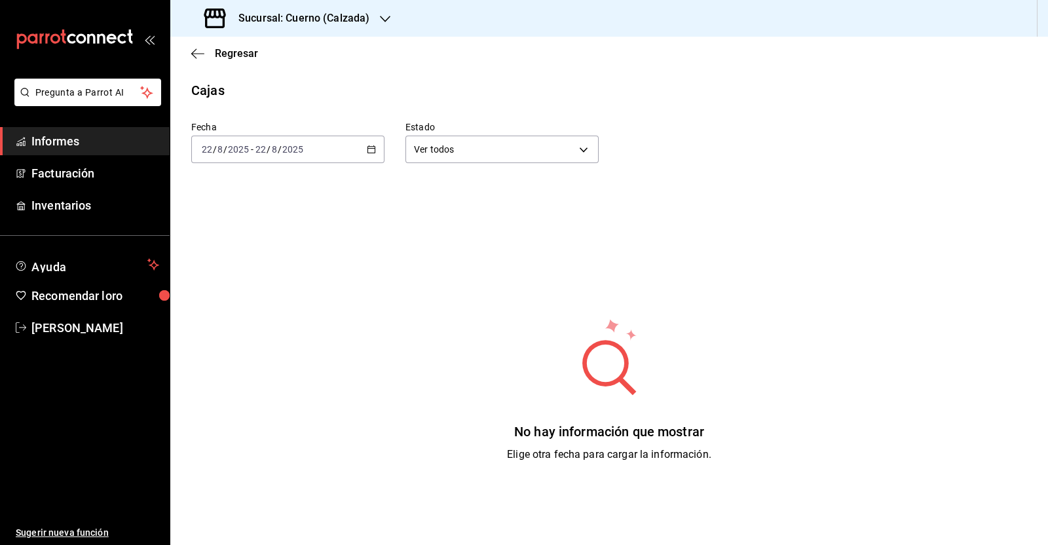
click at [368, 153] on icon "button" at bounding box center [371, 149] width 9 height 9
click at [259, 331] on font "Rango de fechas" at bounding box center [236, 336] width 69 height 10
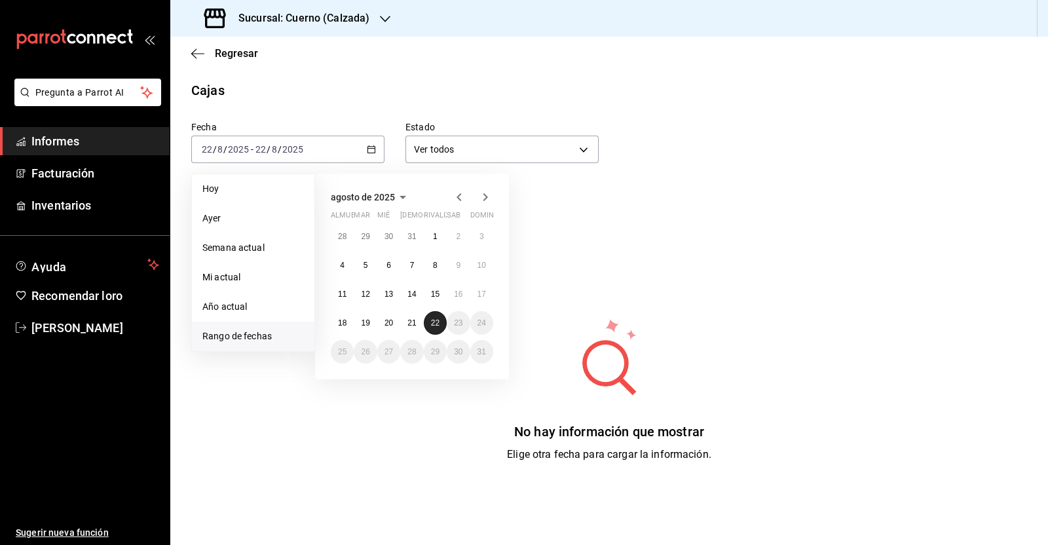
click at [428, 325] on button "22" at bounding box center [435, 323] width 23 height 24
click at [409, 327] on button "21" at bounding box center [411, 323] width 23 height 24
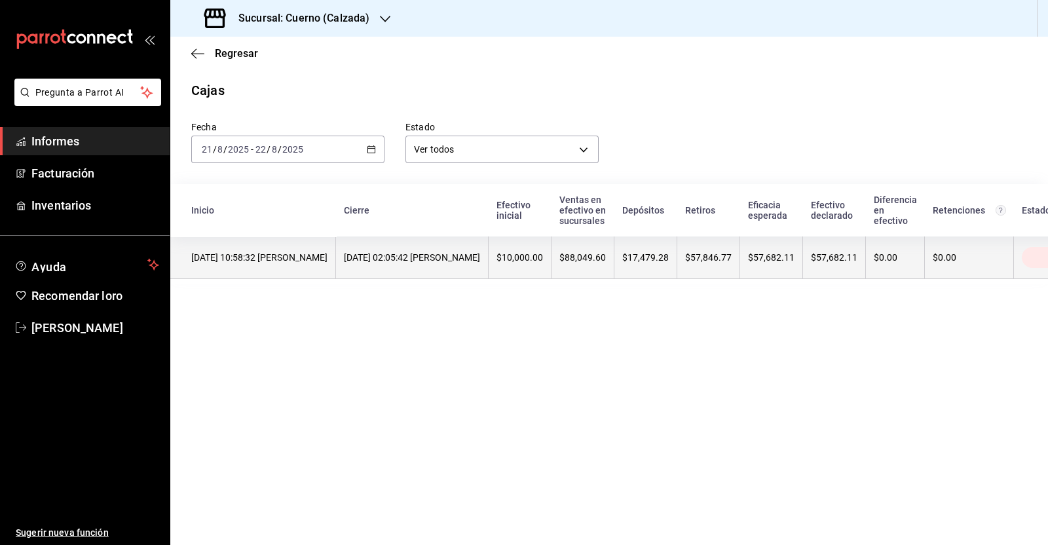
click at [658, 255] on font "$17,479.28" at bounding box center [645, 257] width 46 height 10
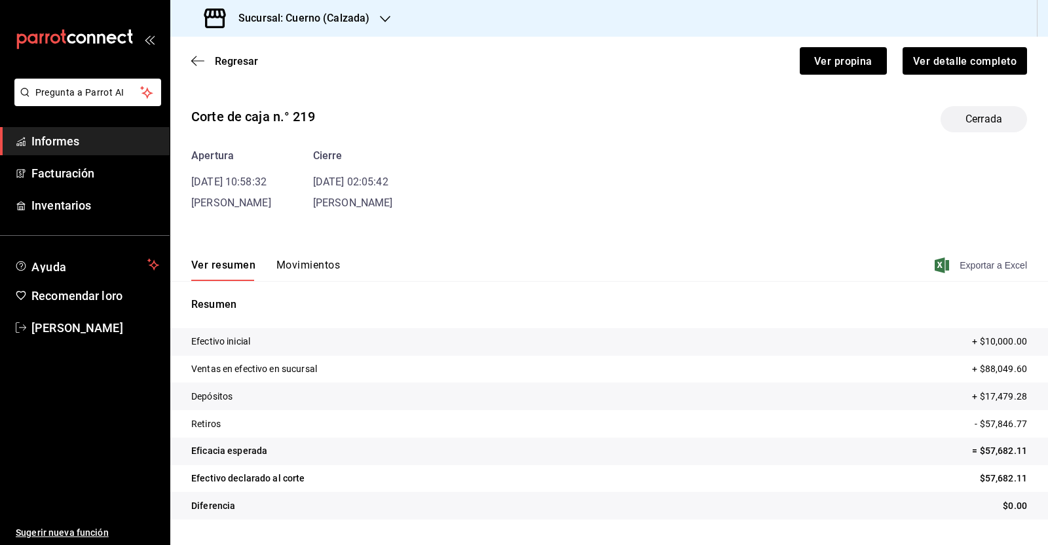
click at [955, 261] on span "Exportar a Excel" at bounding box center [982, 265] width 90 height 16
